Goal: Transaction & Acquisition: Purchase product/service

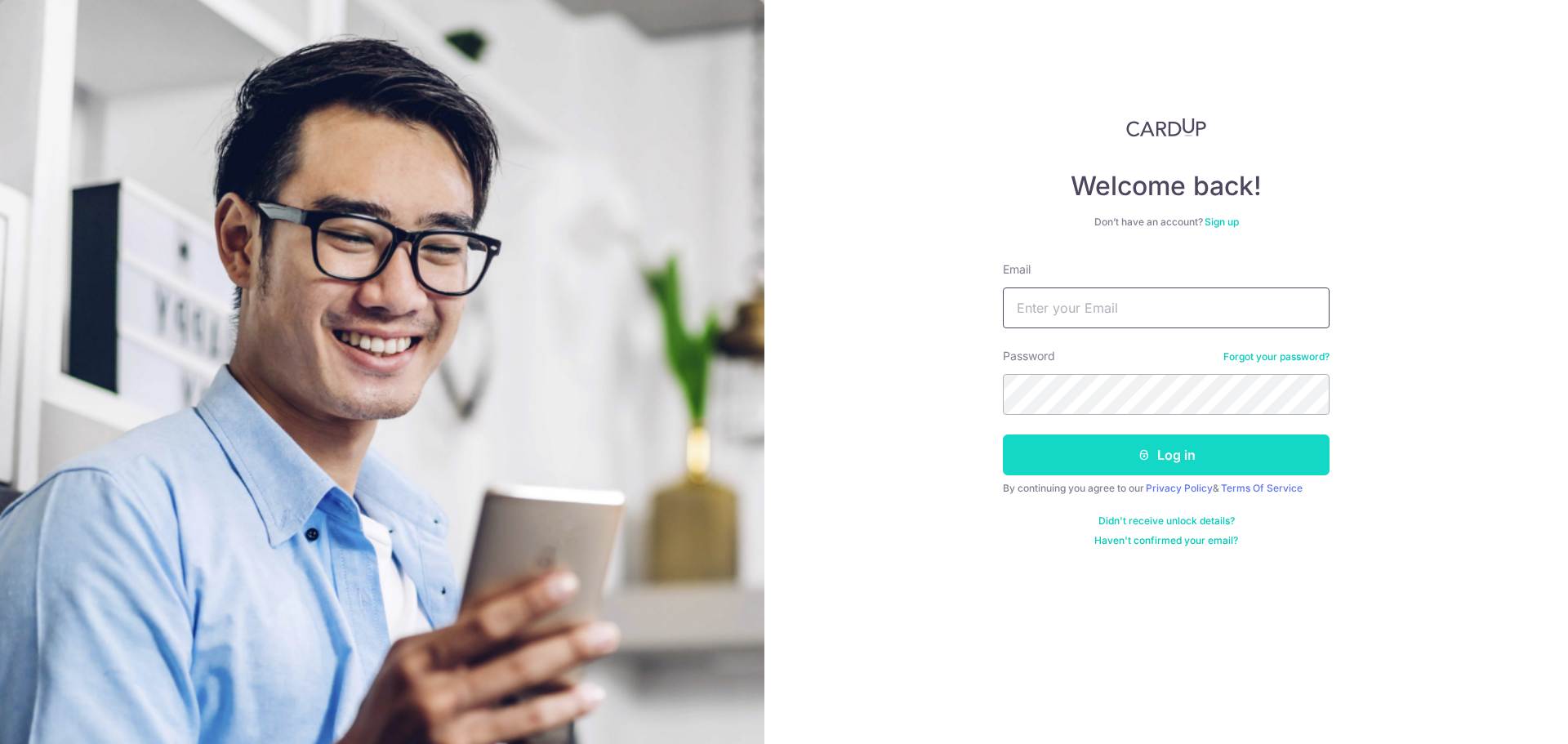
type input "[EMAIL_ADDRESS][DOMAIN_NAME]"
click at [1156, 458] on button "Log in" at bounding box center [1166, 454] width 327 height 41
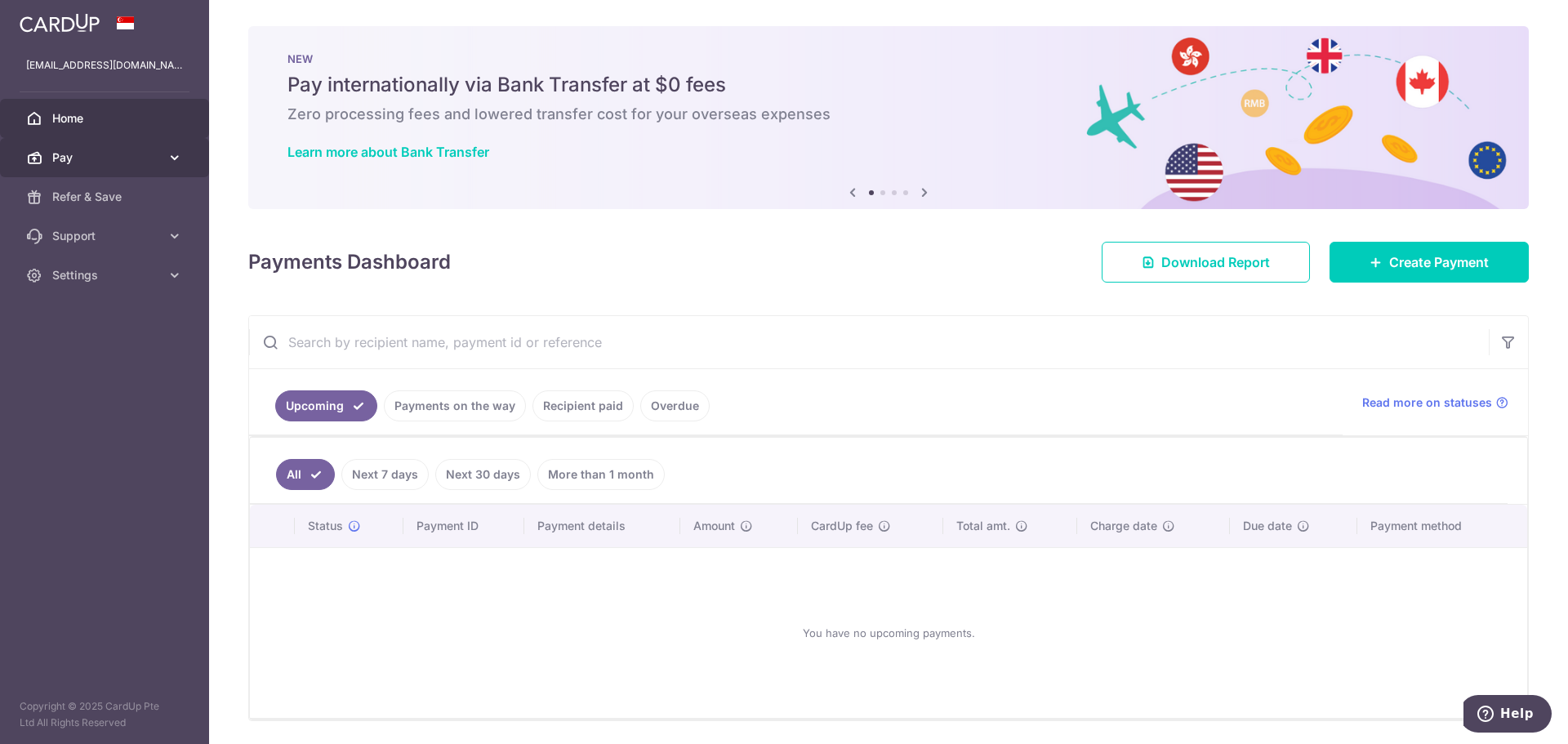
click at [142, 146] on link "Pay" at bounding box center [104, 157] width 209 height 39
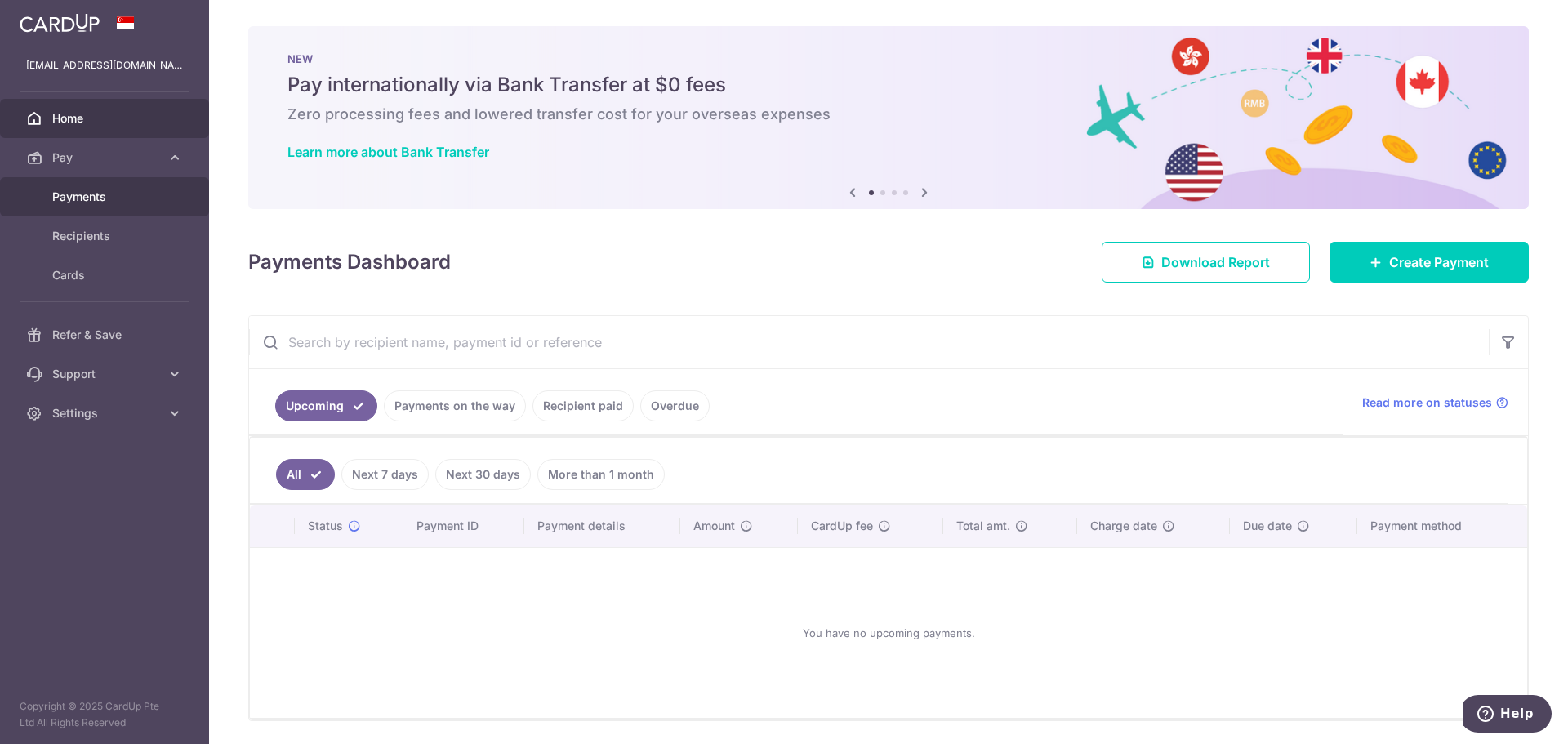
click at [119, 191] on span "Payments" at bounding box center [106, 196] width 107 height 17
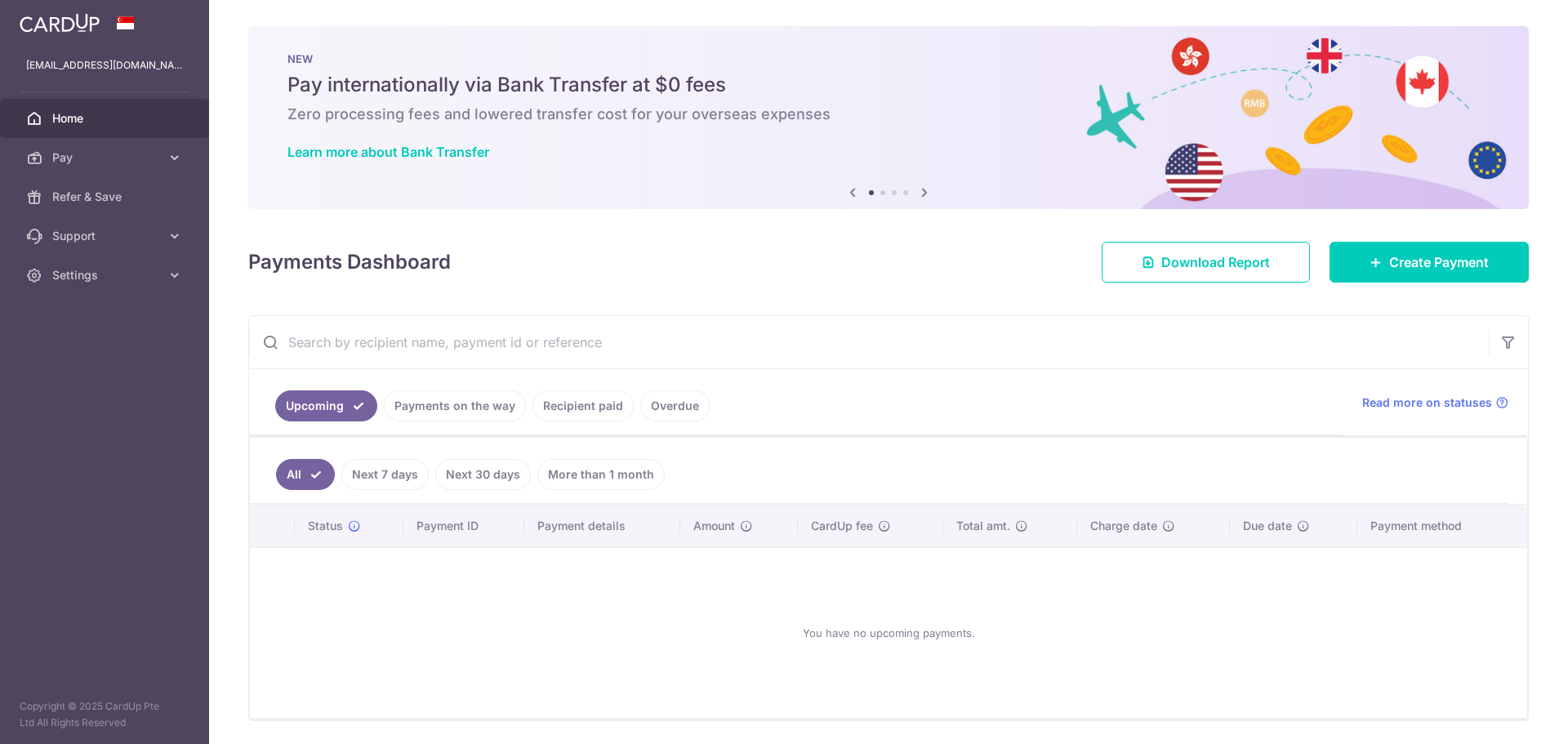
click at [432, 381] on ul "Upcoming Payments on the way Recipient paid Overdue" at bounding box center [796, 403] width 1094 height 66
click at [107, 157] on span "Pay" at bounding box center [106, 157] width 107 height 17
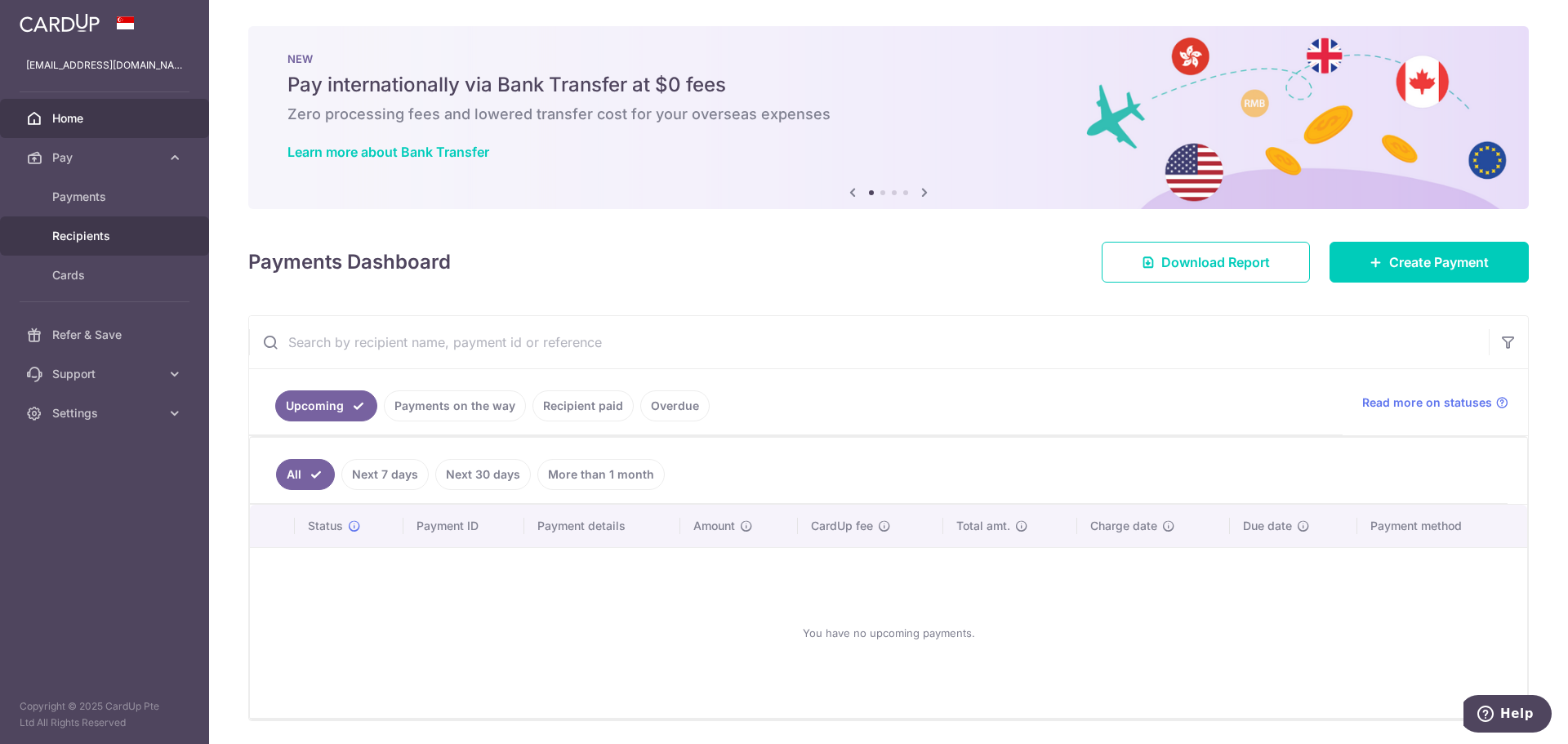
click at [113, 227] on link "Recipients" at bounding box center [104, 236] width 209 height 39
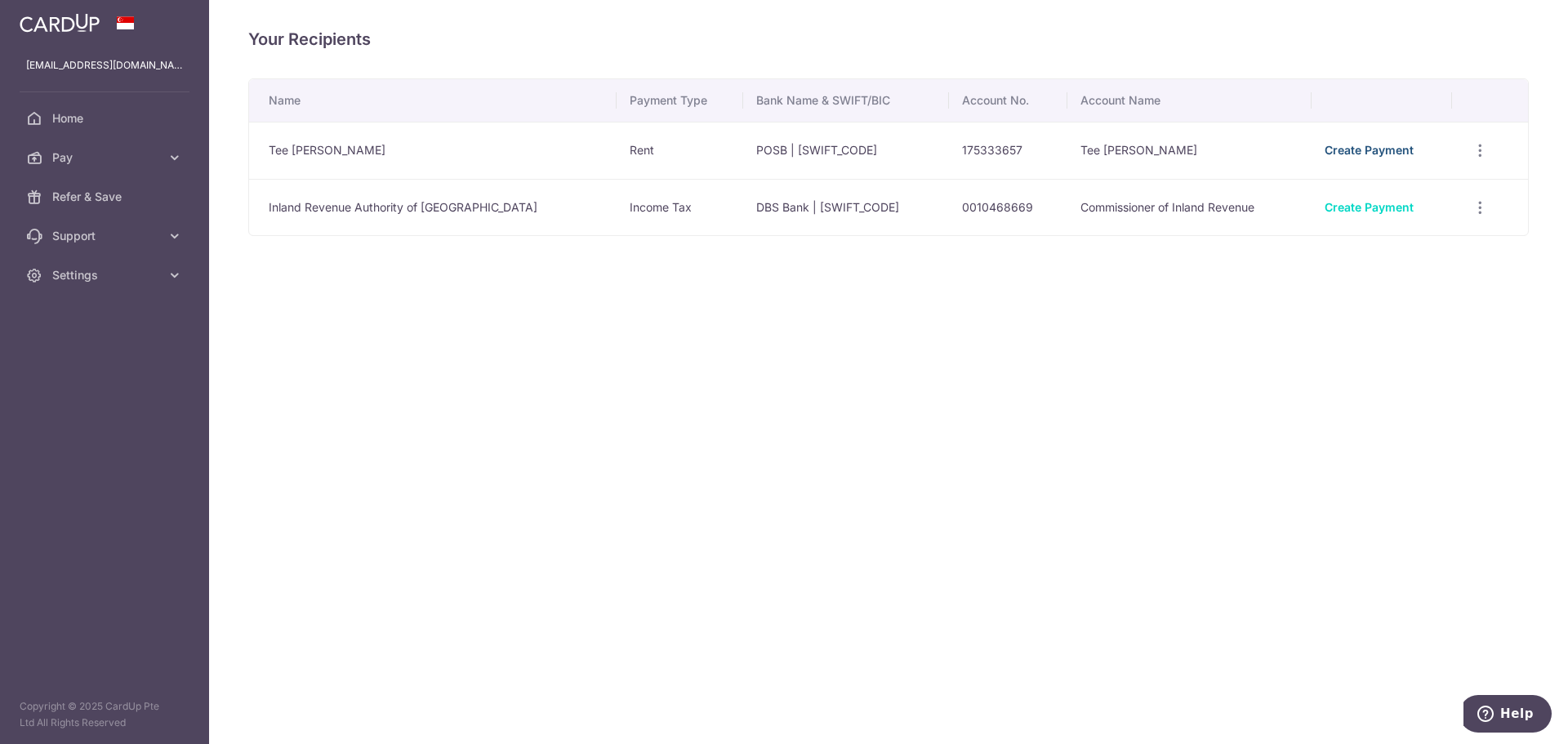
click at [1389, 145] on link "Create Payment" at bounding box center [1370, 150] width 89 height 14
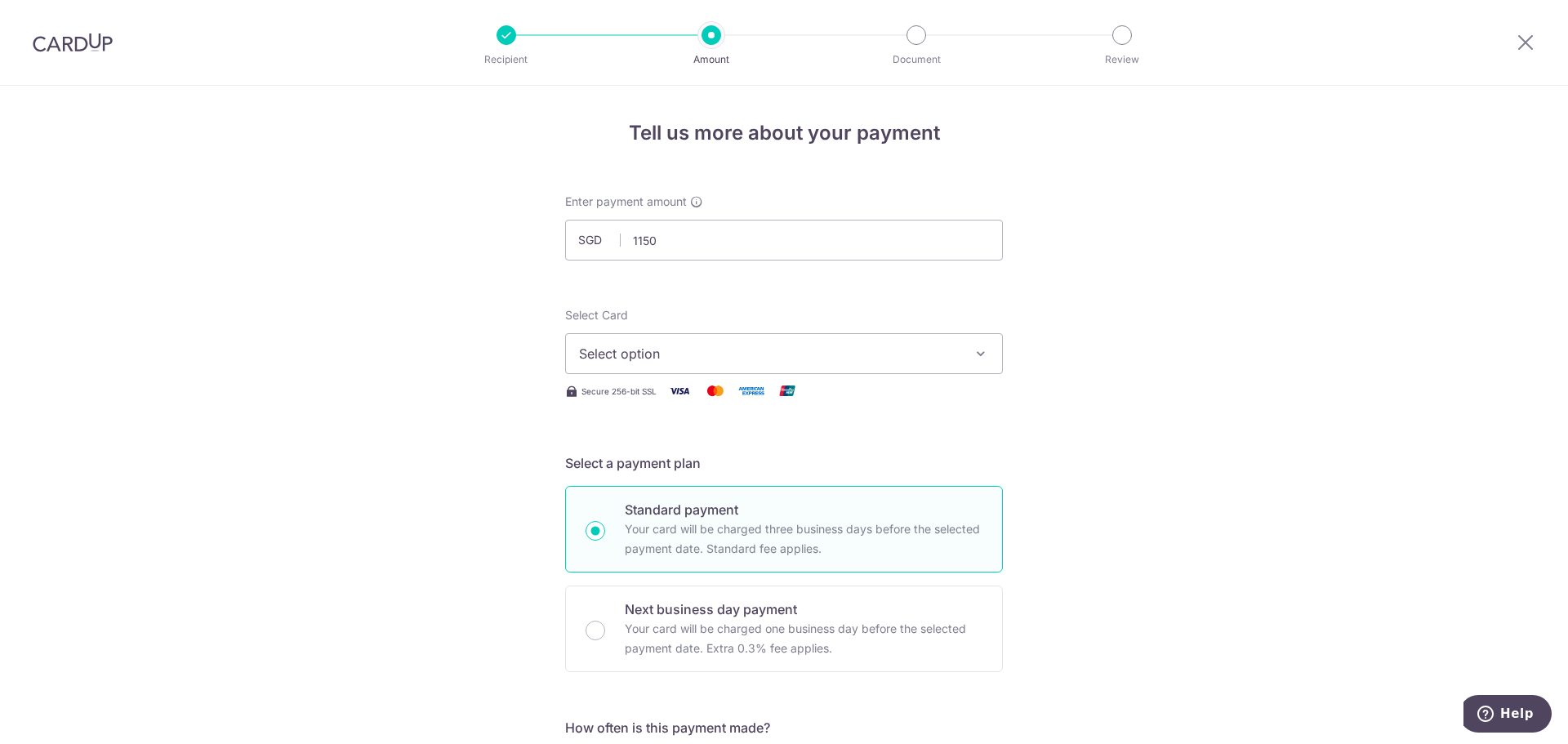
type input "1,150.00"
click at [909, 341] on button "Select option" at bounding box center [784, 353] width 438 height 41
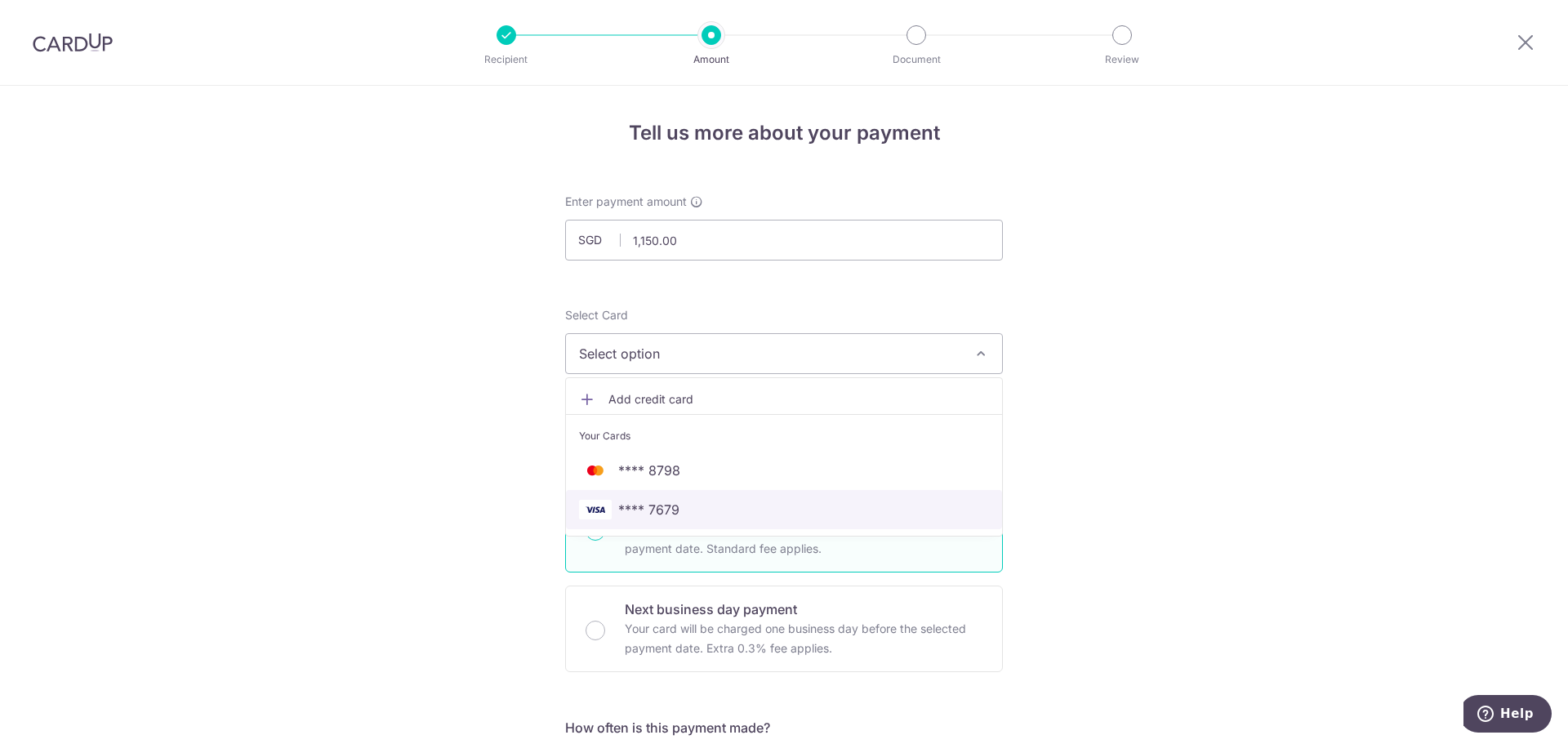
click at [643, 512] on span "**** 7679" at bounding box center [649, 509] width 61 height 19
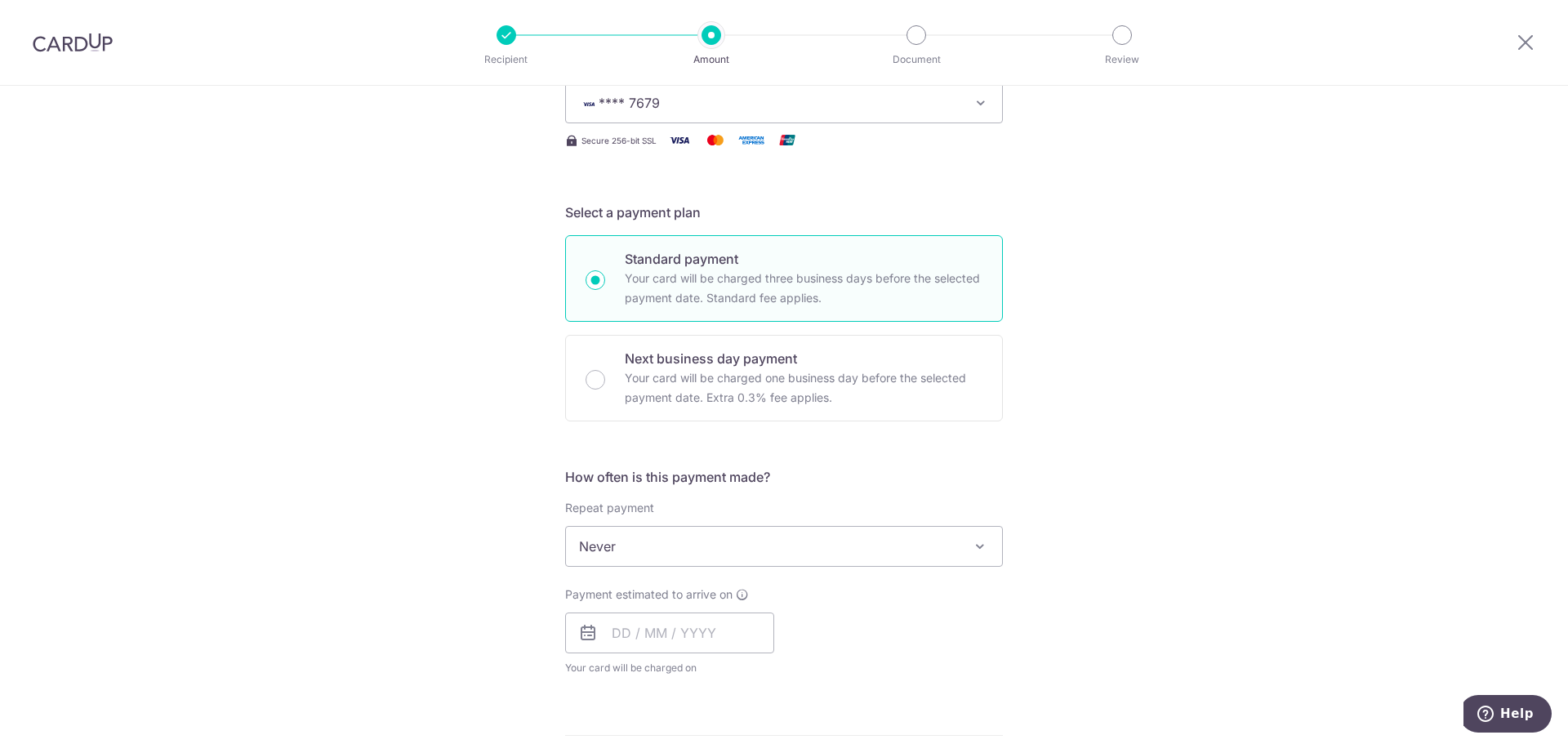
scroll to position [272, 0]
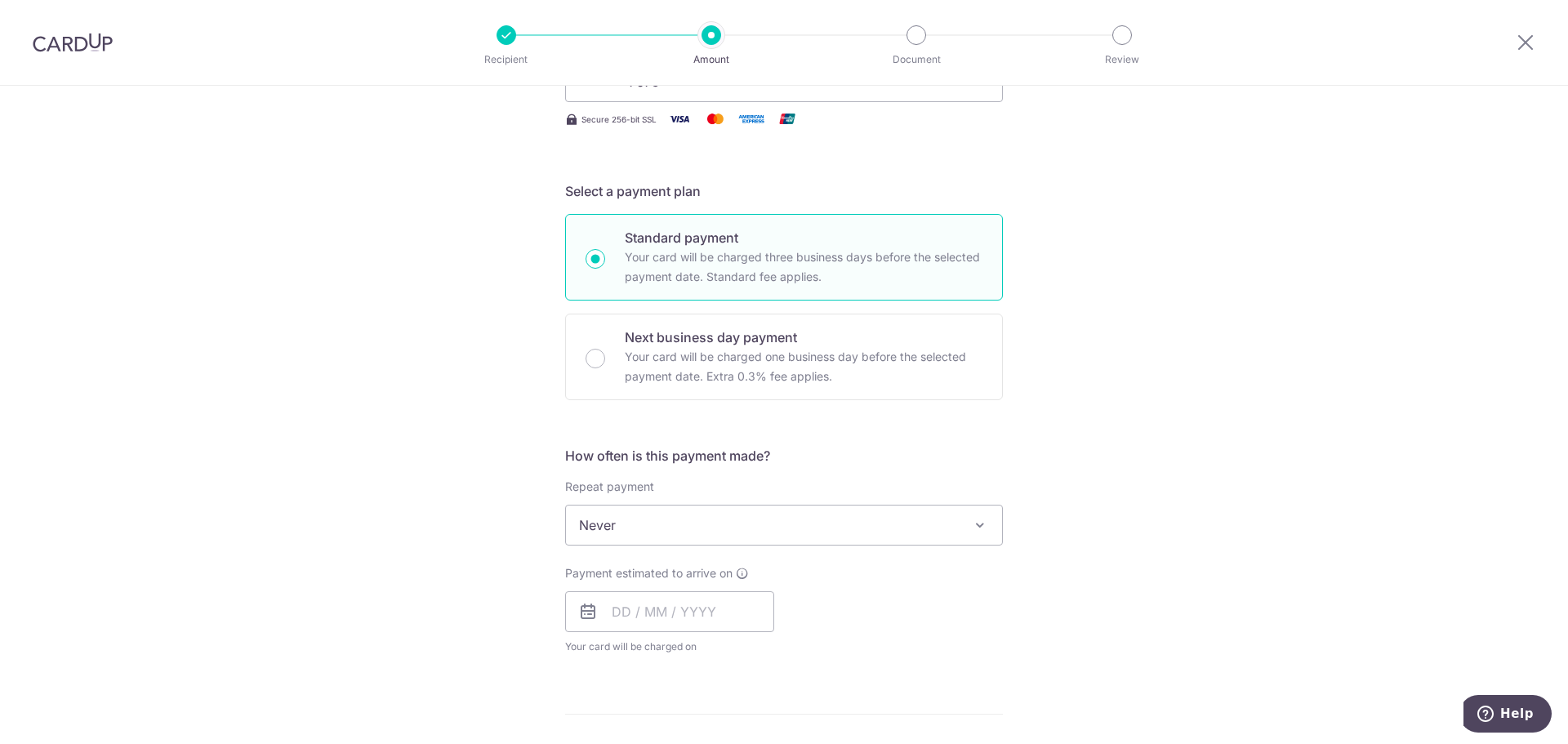
click at [678, 509] on span "Never" at bounding box center [784, 525] width 436 height 39
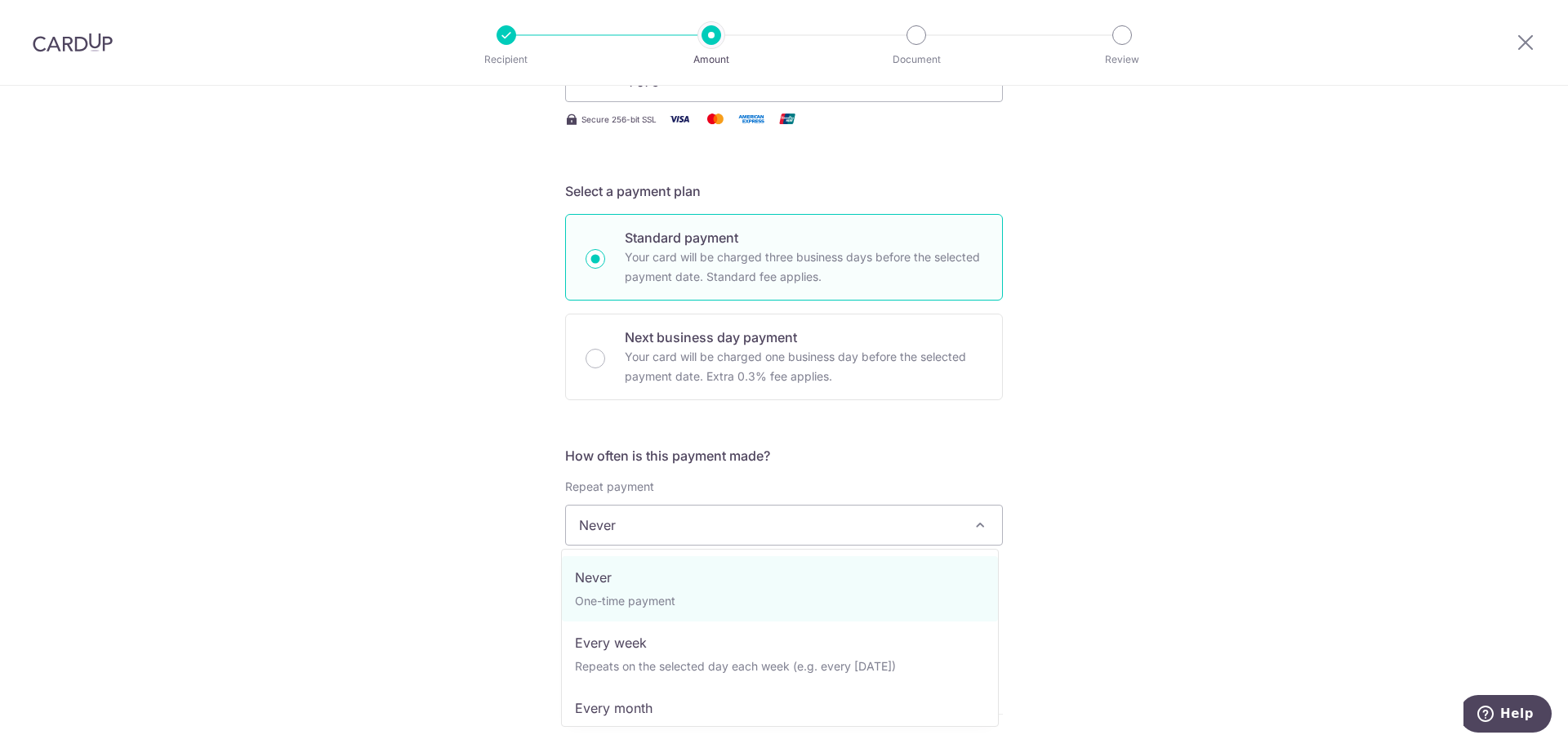
click at [678, 509] on span "Never" at bounding box center [784, 525] width 436 height 39
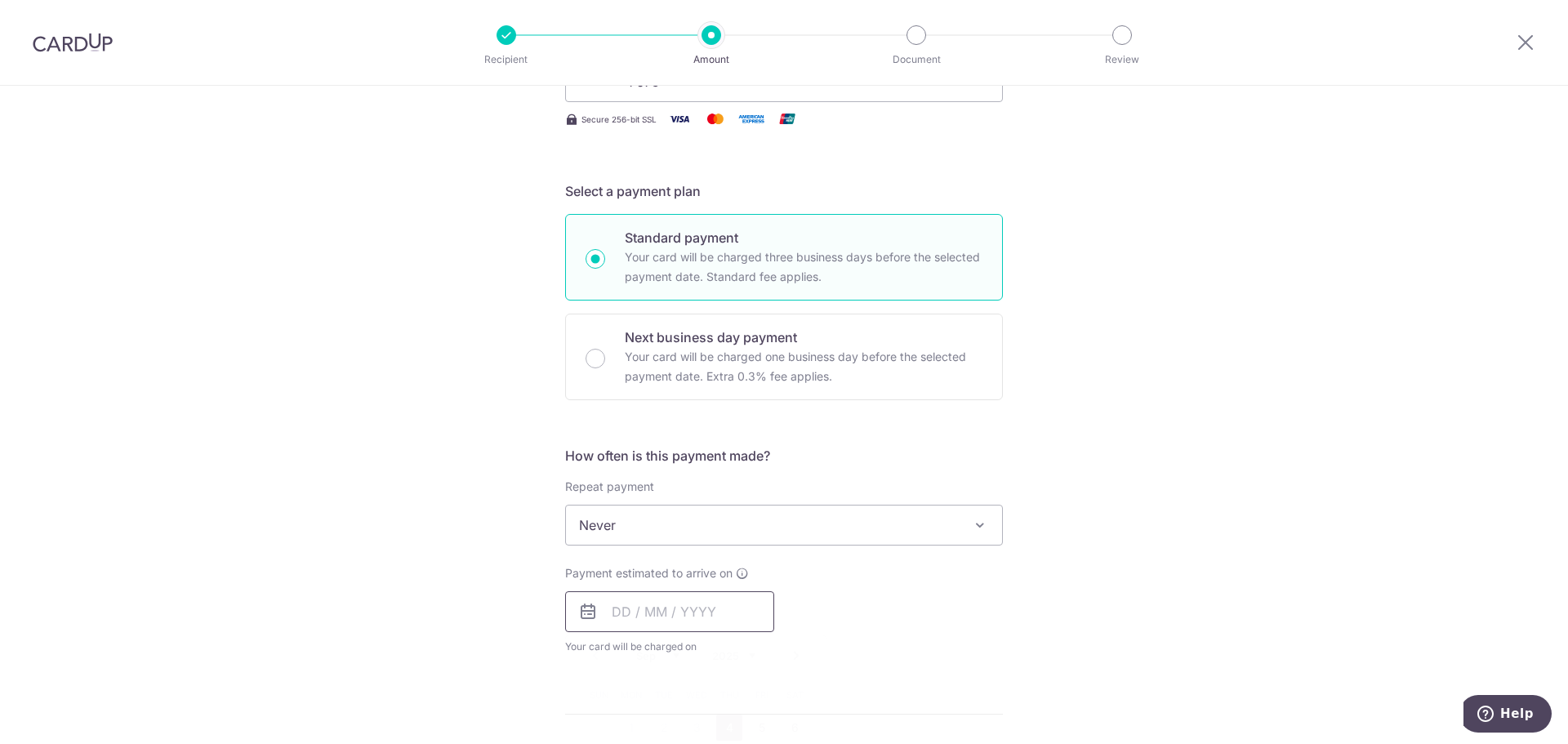
click at [632, 611] on input "text" at bounding box center [669, 611] width 209 height 41
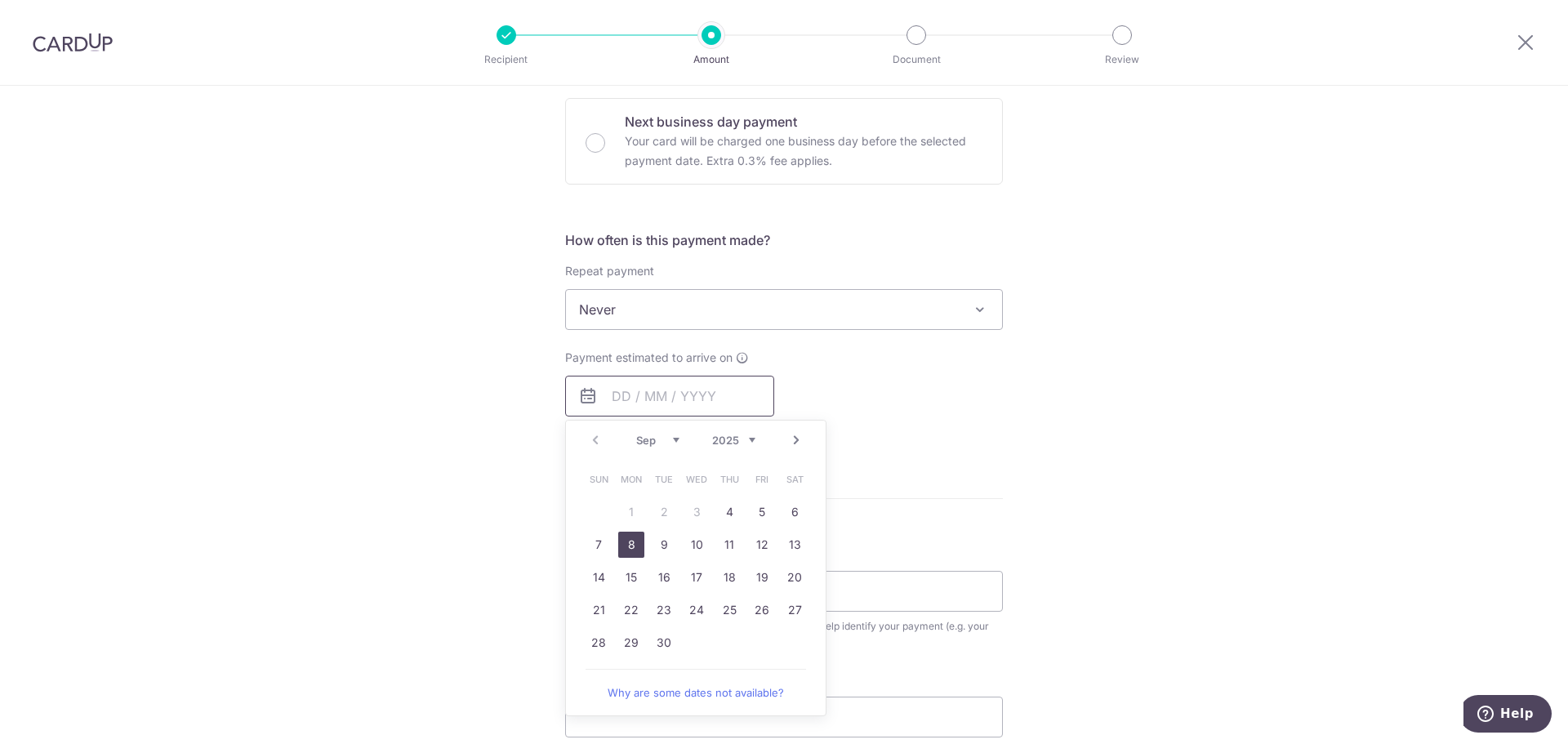
scroll to position [545, 0]
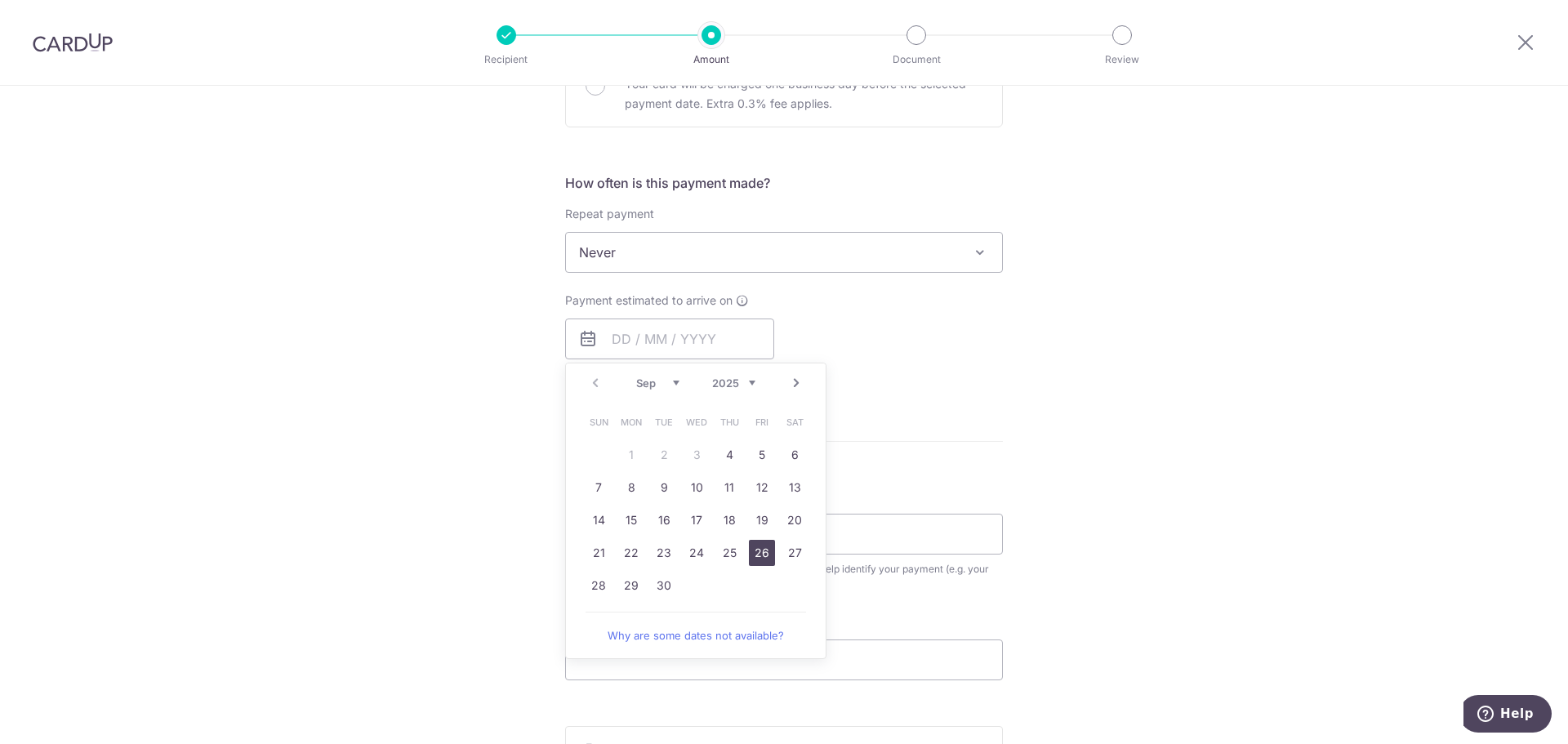
click at [751, 551] on link "26" at bounding box center [762, 553] width 26 height 26
type input "[DATE]"
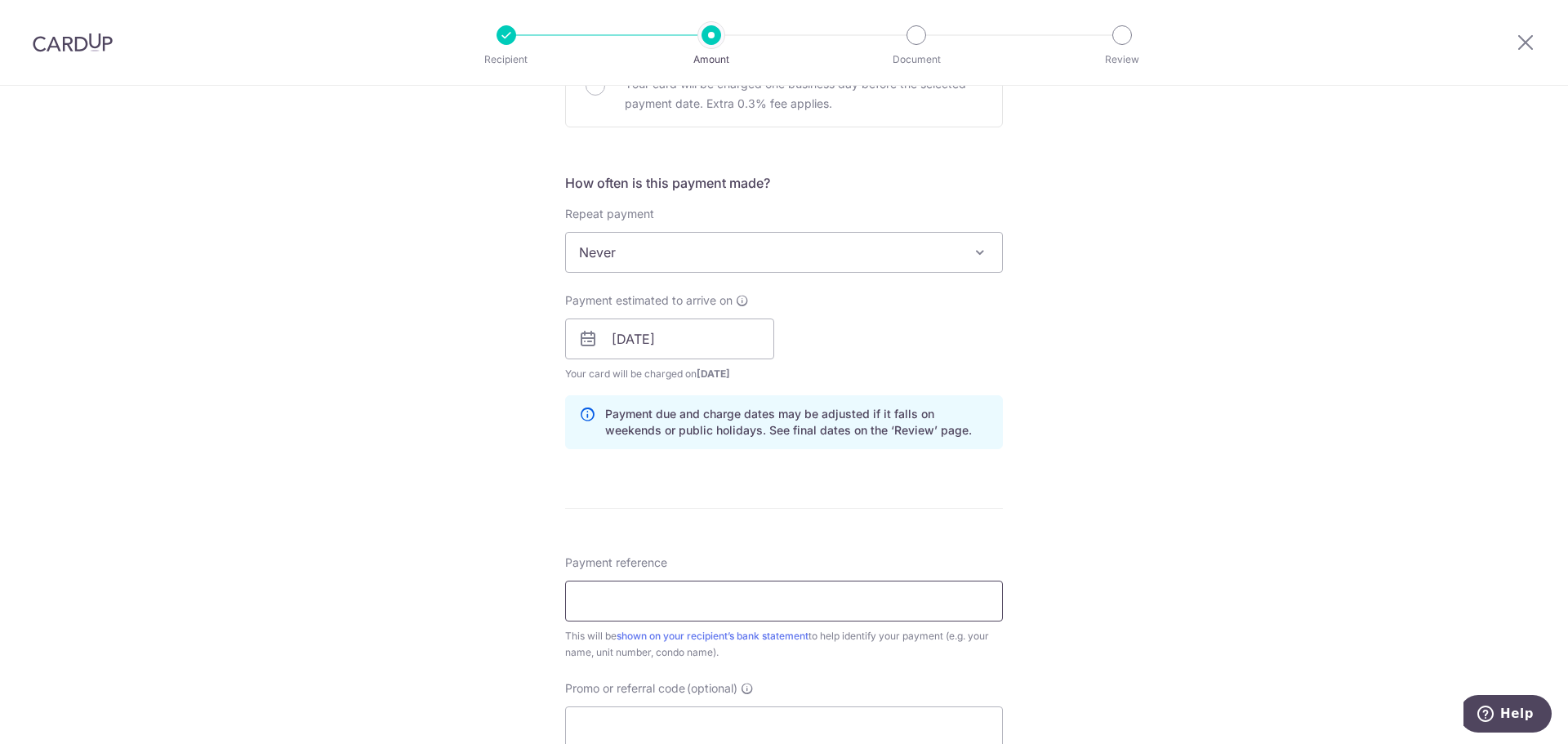
click at [626, 603] on input "Payment reference" at bounding box center [784, 601] width 438 height 41
type input "RENTAL - [PERSON_NAME] [PERSON_NAME]"
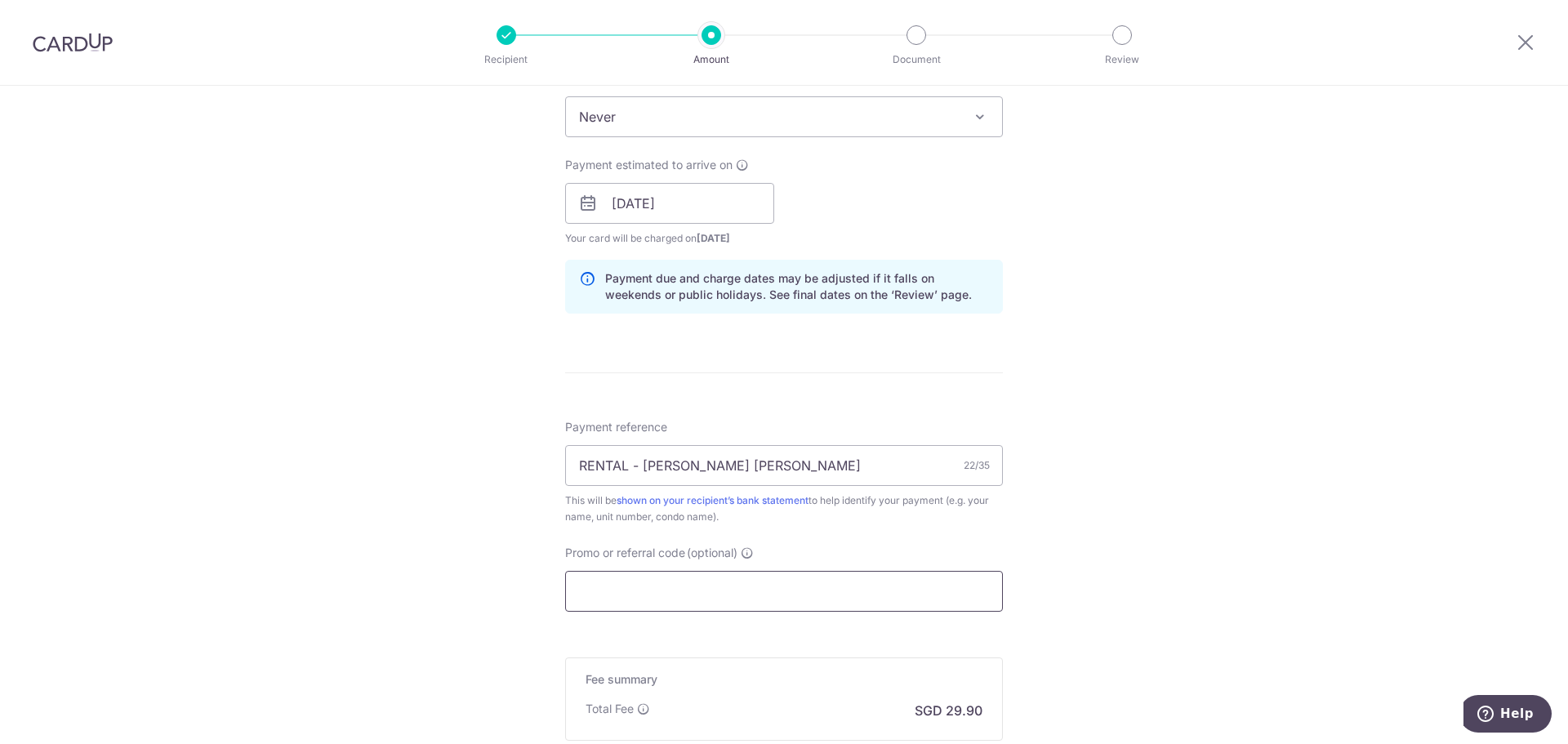
click at [673, 592] on input "Promo or referral code (optional)" at bounding box center [784, 591] width 438 height 41
paste input "SAVERENT179"
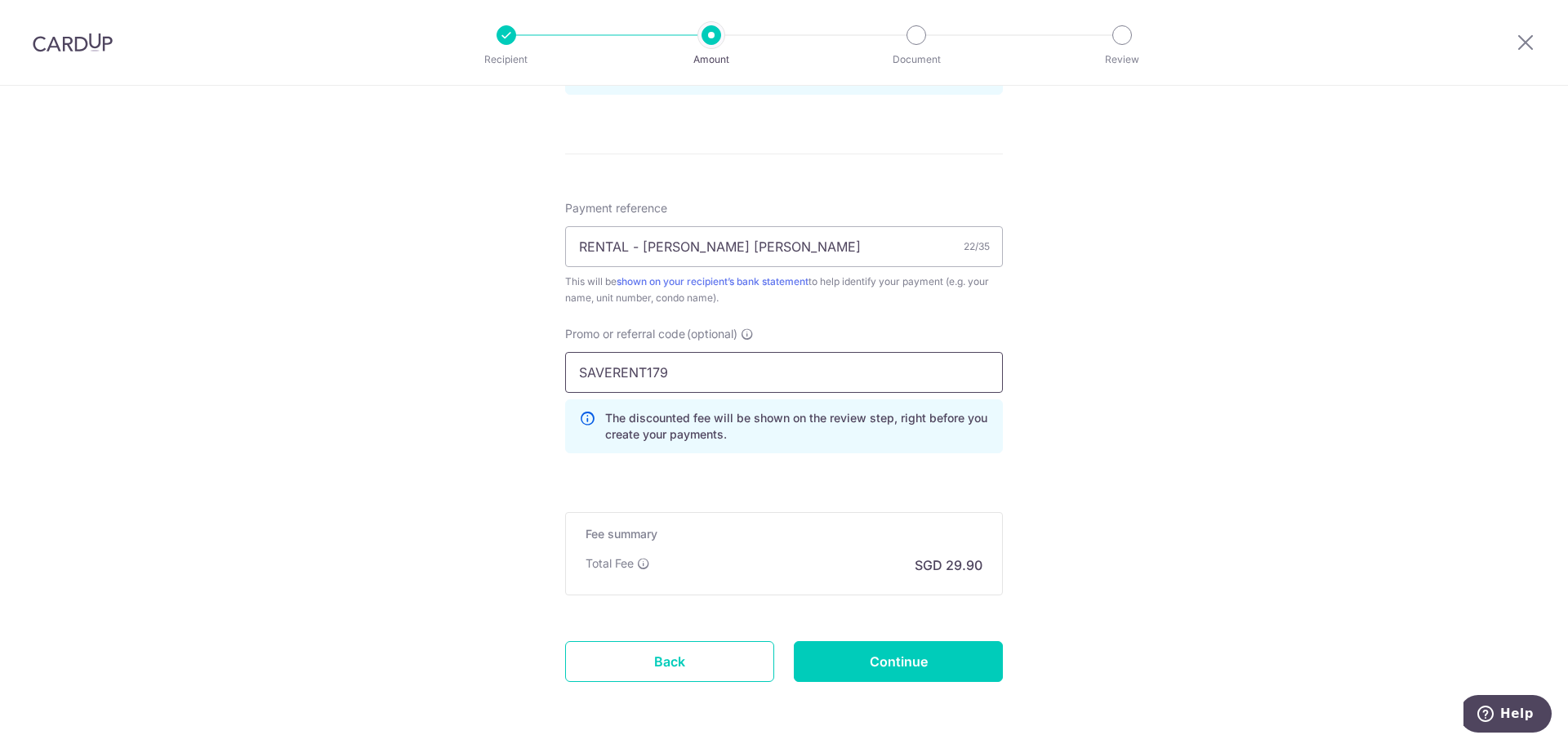
scroll to position [960, 0]
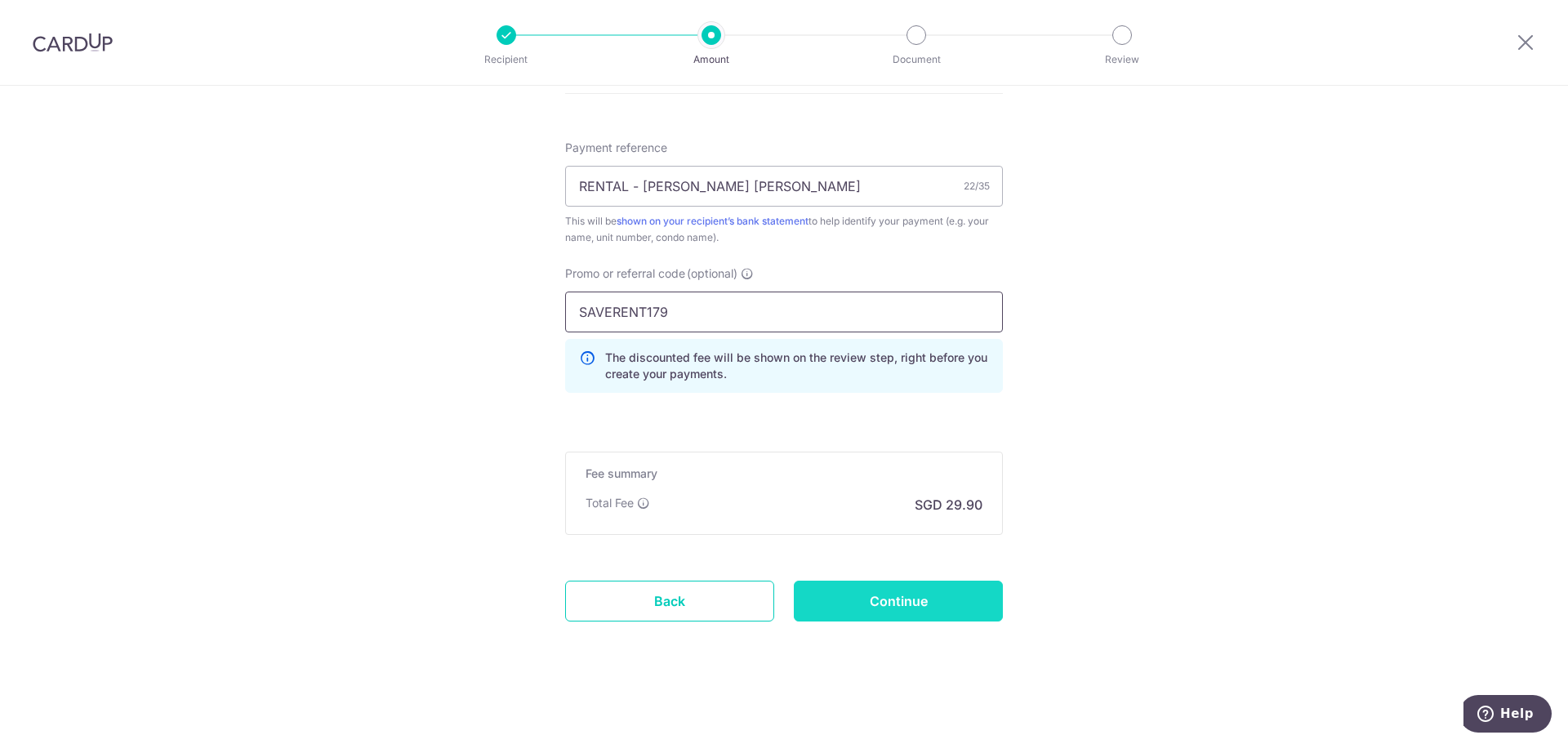
type input "SAVERENT179"
click at [874, 593] on input "Continue" at bounding box center [898, 601] width 209 height 41
type input "Create Schedule"
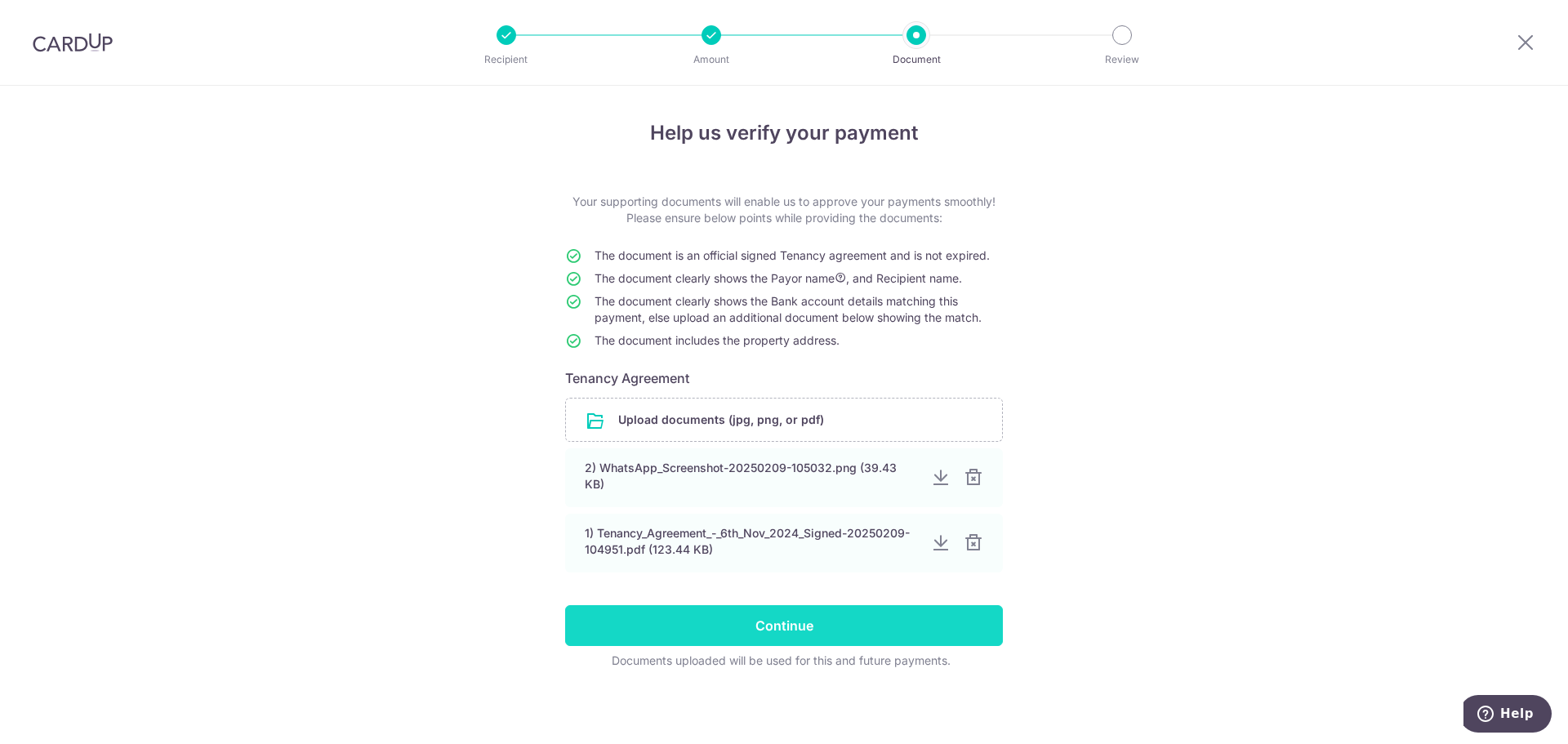
click at [756, 618] on input "Continue" at bounding box center [784, 625] width 438 height 41
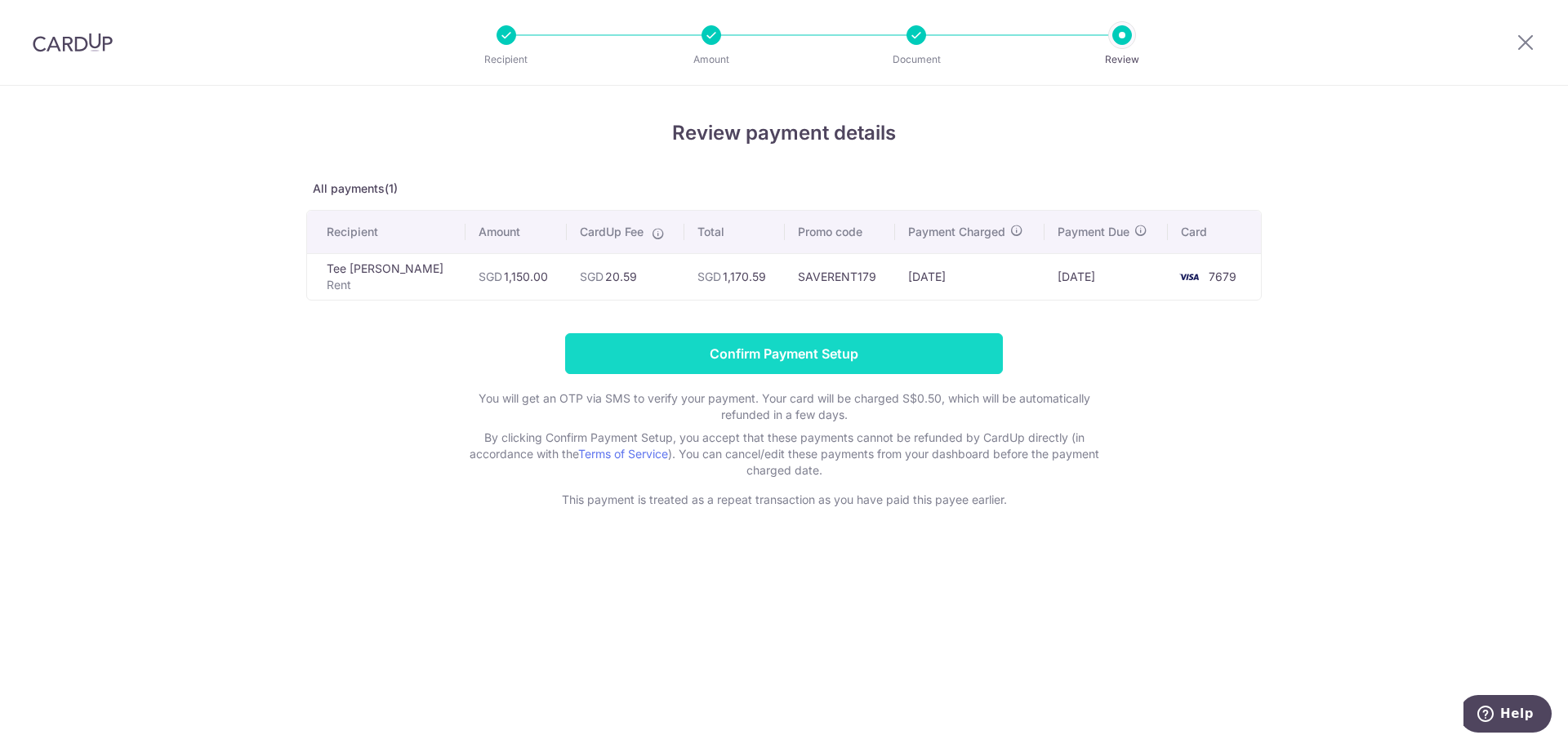
click at [810, 352] on input "Confirm Payment Setup" at bounding box center [784, 353] width 438 height 41
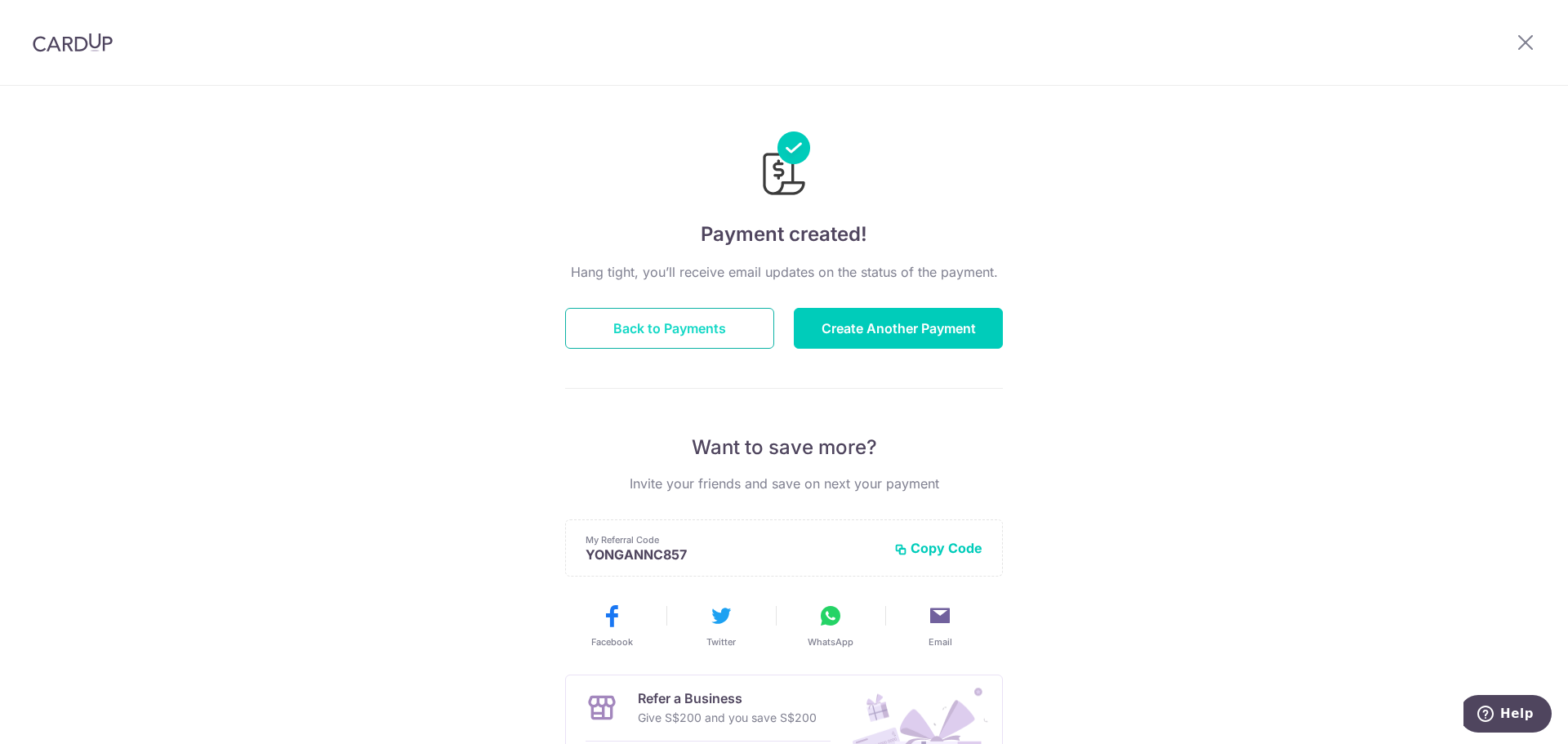
click at [752, 341] on button "Back to Payments" at bounding box center [669, 327] width 209 height 41
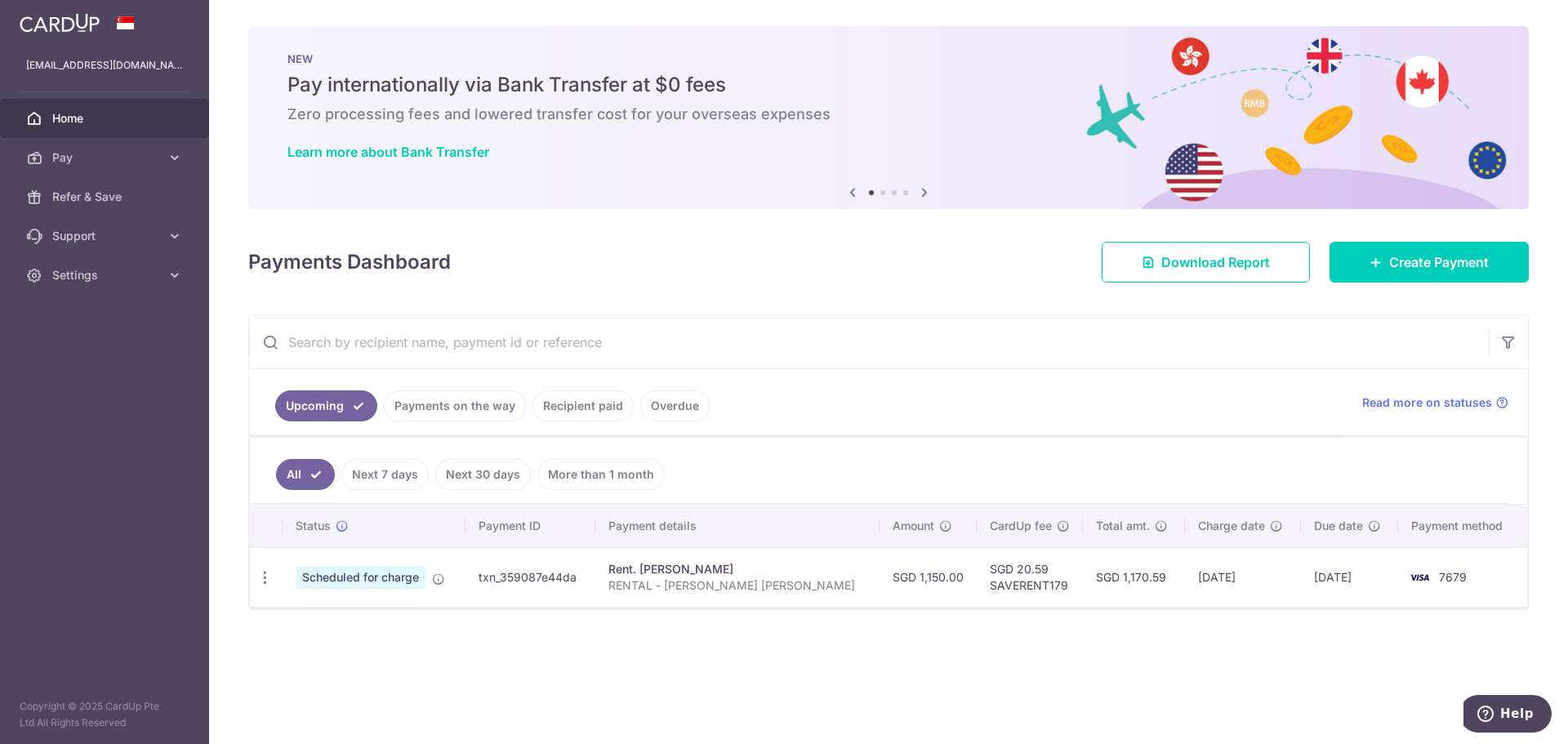
drag, startPoint x: 849, startPoint y: 576, endPoint x: 924, endPoint y: 576, distance: 75.0
click at [924, 576] on td "SGD 1,150.00" at bounding box center [928, 576] width 97 height 59
drag, startPoint x: 949, startPoint y: 565, endPoint x: 1037, endPoint y: 576, distance: 88.7
click at [1033, 576] on td "SGD 20.59 SAVERENT179" at bounding box center [1030, 576] width 107 height 59
drag, startPoint x: 1053, startPoint y: 575, endPoint x: 1128, endPoint y: 579, distance: 75.1
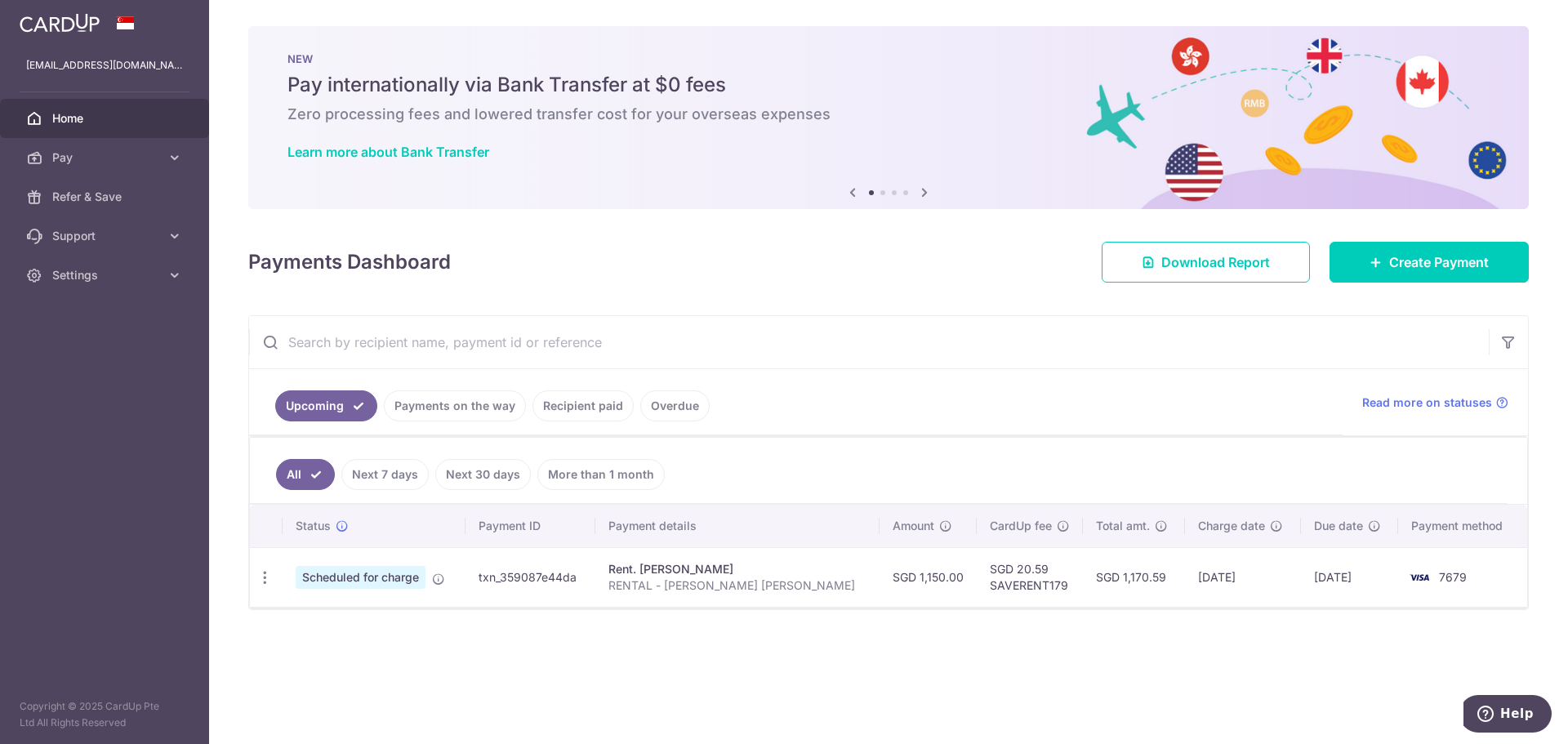
click at [1127, 579] on td "SGD 1,170.59" at bounding box center [1134, 576] width 102 height 59
drag, startPoint x: 1159, startPoint y: 579, endPoint x: 1259, endPoint y: 576, distance: 100.0
click at [1244, 577] on td "[DATE]" at bounding box center [1243, 576] width 116 height 59
drag, startPoint x: 1306, startPoint y: 574, endPoint x: 1375, endPoint y: 574, distance: 69.0
click at [1375, 574] on td "[DATE]" at bounding box center [1349, 576] width 97 height 59
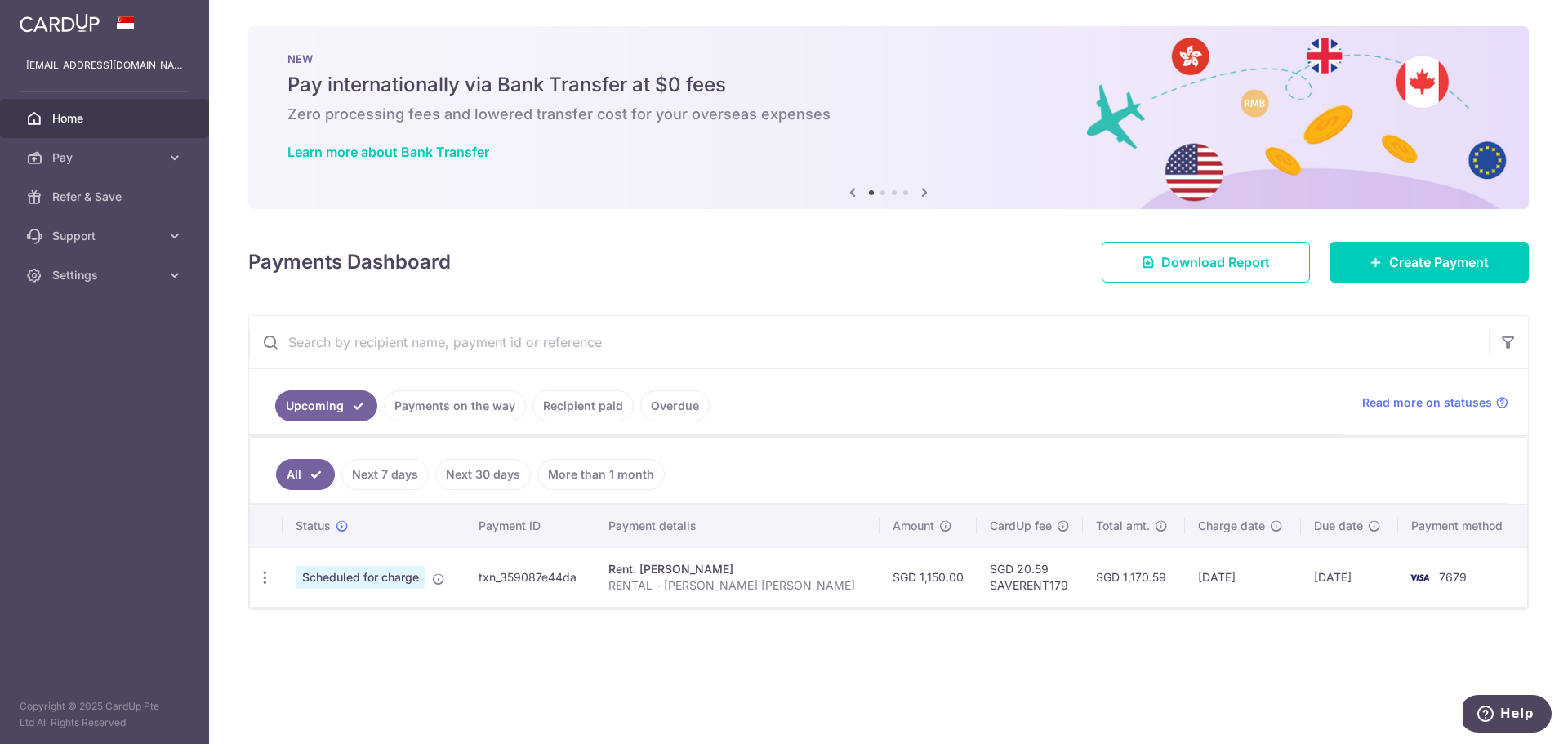
click at [1212, 462] on ul "All Next 7 days Next 30 days More than 1 month" at bounding box center [879, 471] width 1258 height 66
